Goal: Task Accomplishment & Management: Use online tool/utility

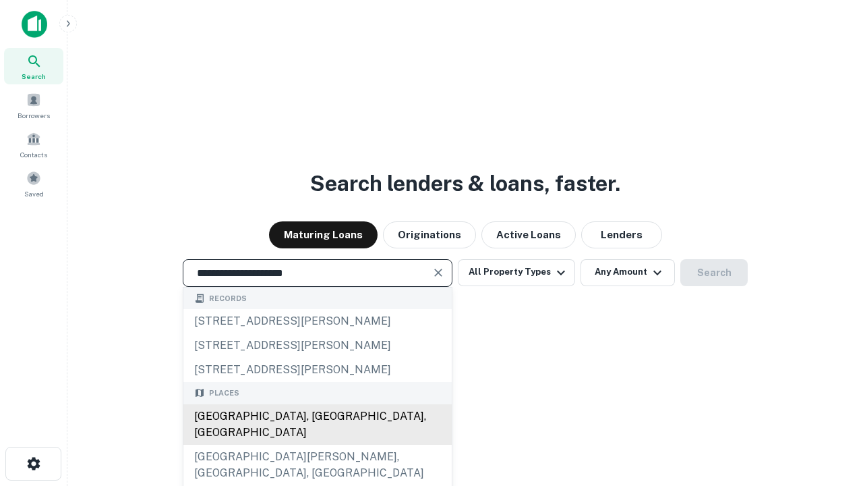
click at [317, 444] on div "[GEOGRAPHIC_DATA], [GEOGRAPHIC_DATA], [GEOGRAPHIC_DATA]" at bounding box center [317, 424] width 268 height 40
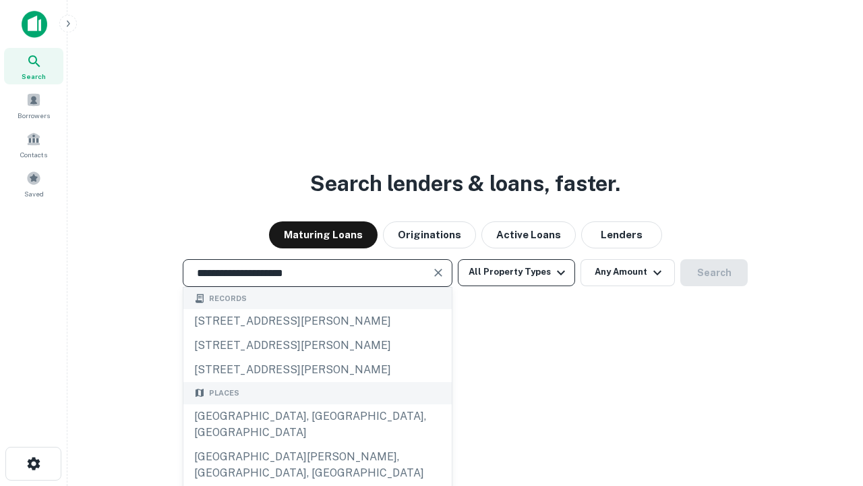
click at [517, 272] on button "All Property Types" at bounding box center [516, 272] width 117 height 27
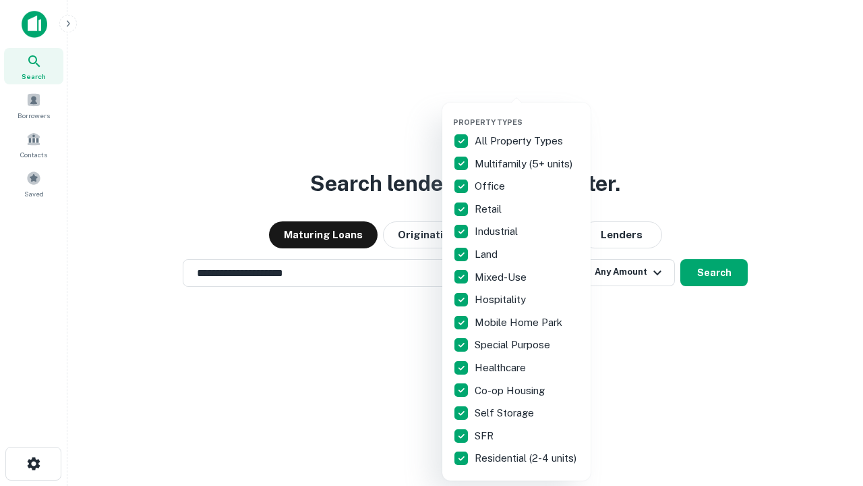
type input "**********"
click at [527, 113] on button "button" at bounding box center [527, 113] width 148 height 1
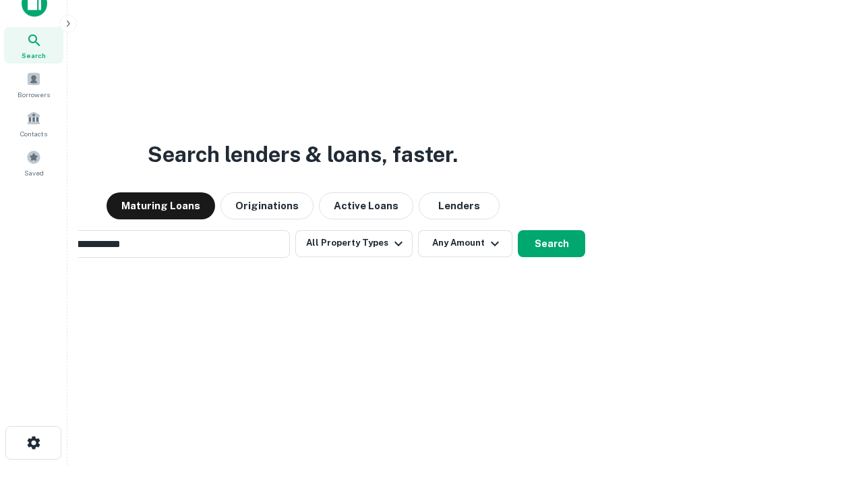
scroll to position [97, 382]
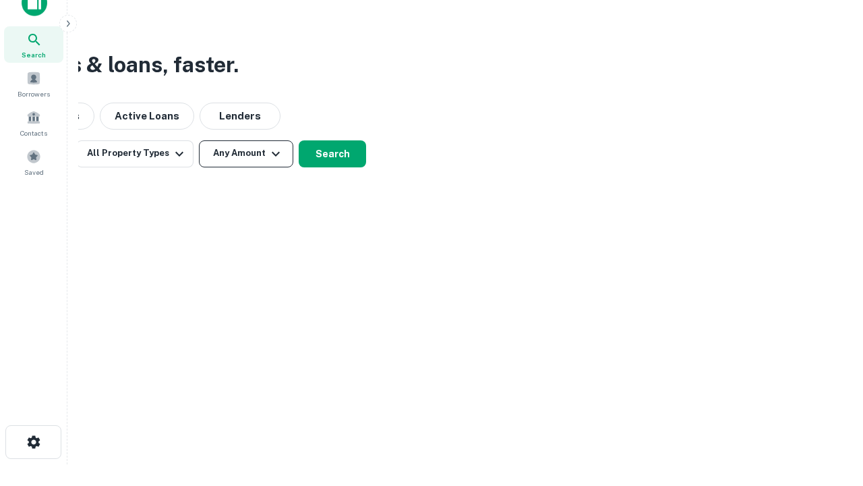
click at [246, 153] on button "Any Amount" at bounding box center [246, 153] width 94 height 27
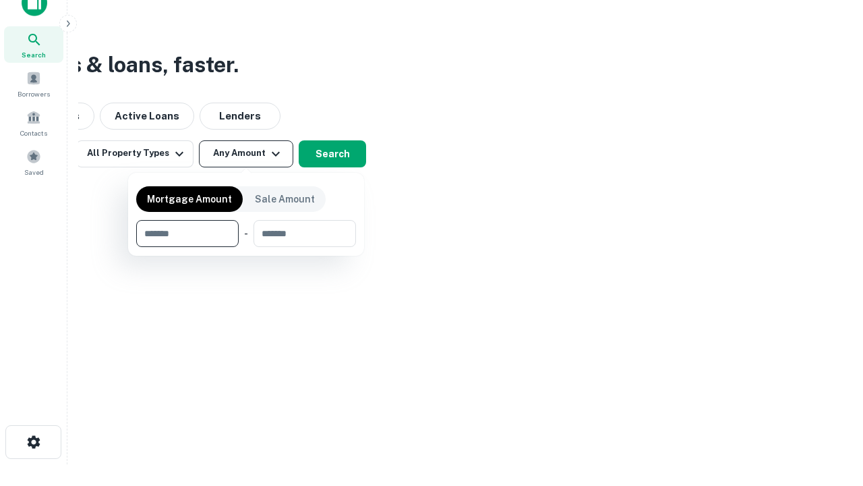
type input "*******"
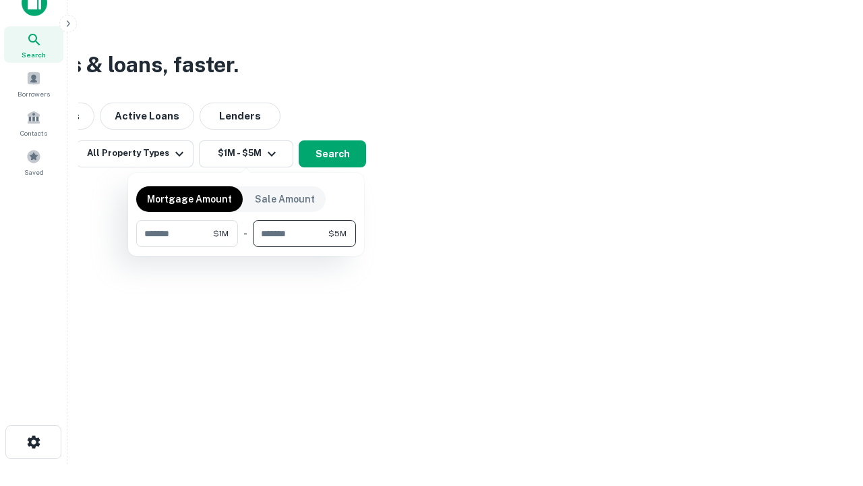
type input "*******"
click at [246, 247] on button "button" at bounding box center [246, 247] width 220 height 1
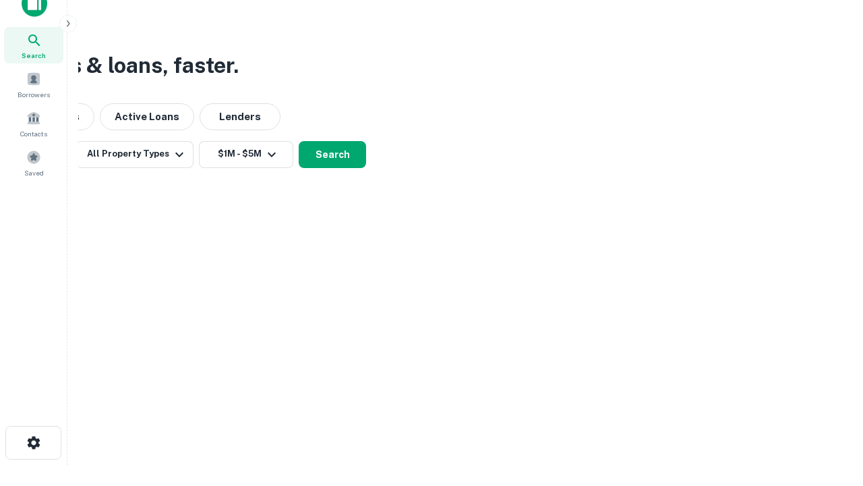
scroll to position [8, 249]
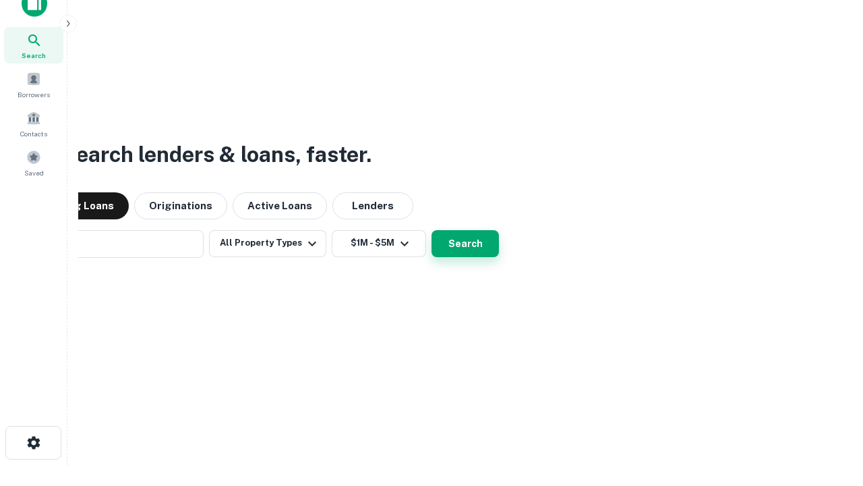
click at [432, 230] on button "Search" at bounding box center [465, 243] width 67 height 27
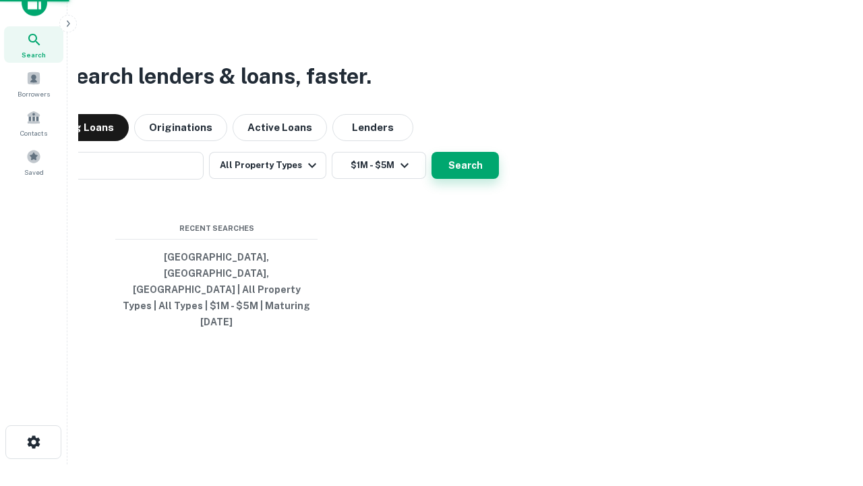
scroll to position [36, 382]
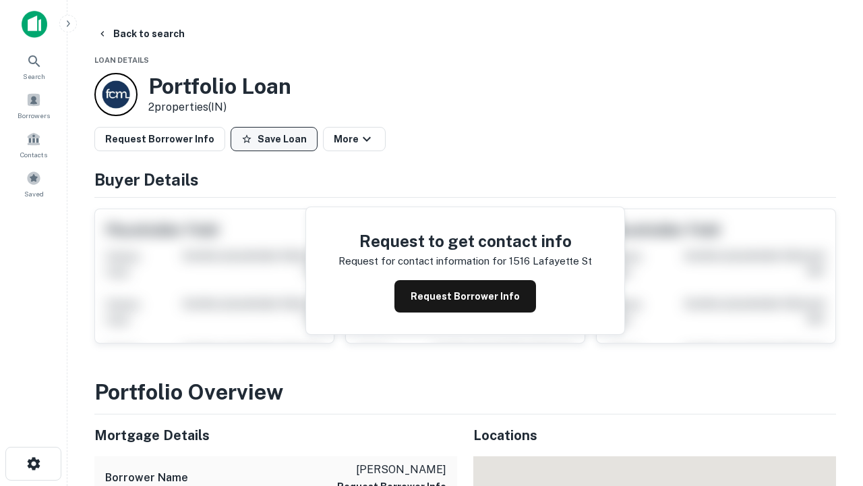
click at [274, 139] on button "Save Loan" at bounding box center [274, 139] width 87 height 24
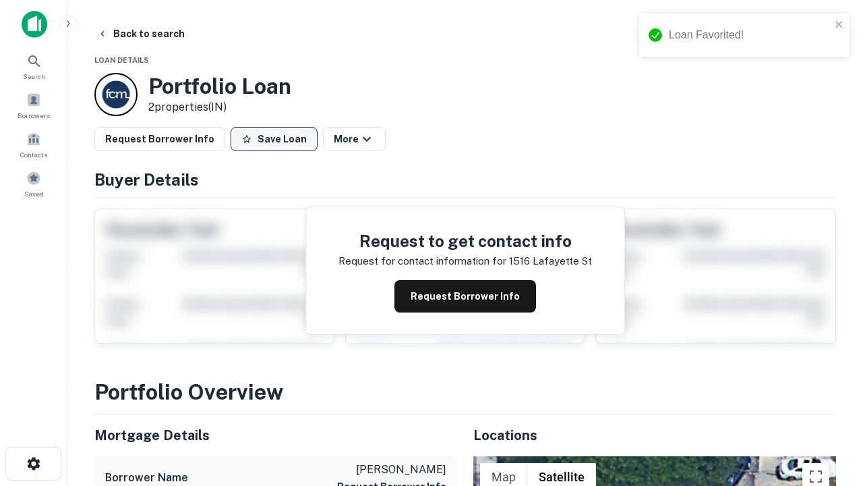
click at [277, 139] on button "Save Loan" at bounding box center [274, 139] width 87 height 24
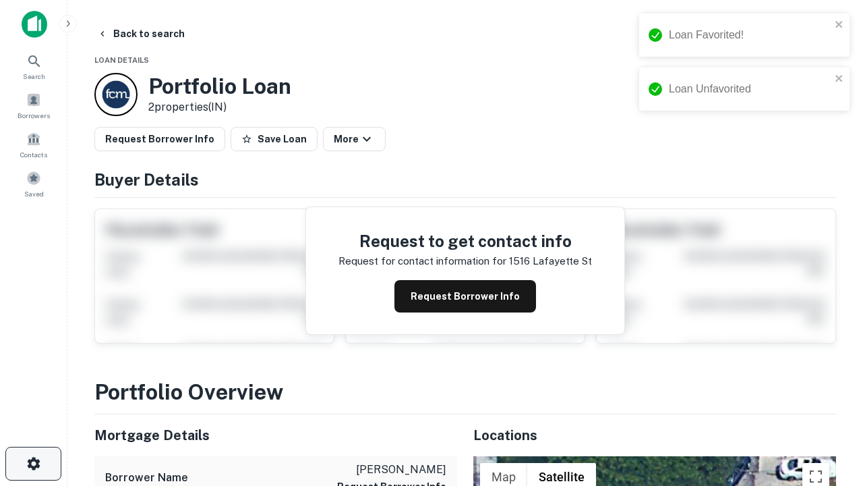
click at [33, 463] on icon "button" at bounding box center [34, 463] width 16 height 16
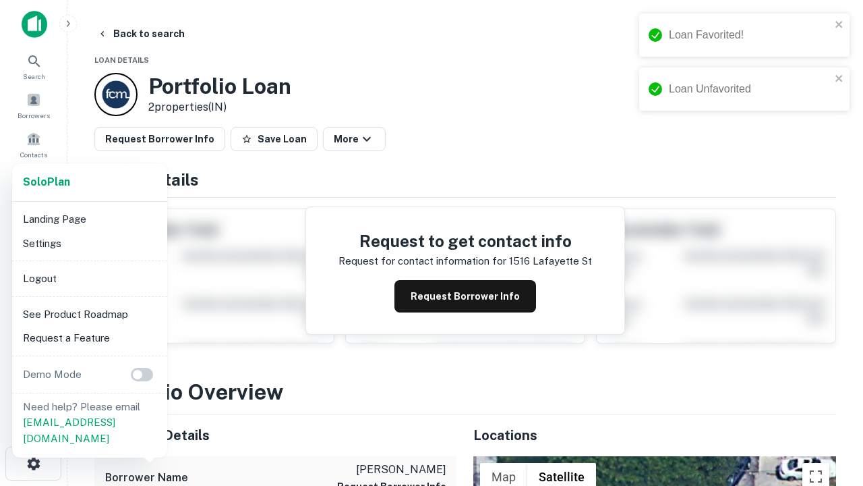
click at [89, 278] on li "Logout" at bounding box center [90, 278] width 144 height 24
